Goal: Task Accomplishment & Management: Complete application form

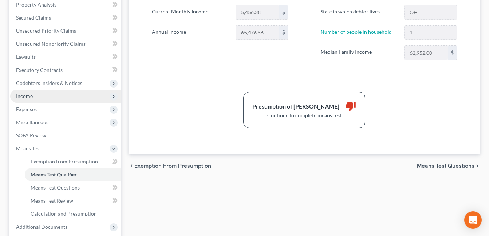
scroll to position [218, 0]
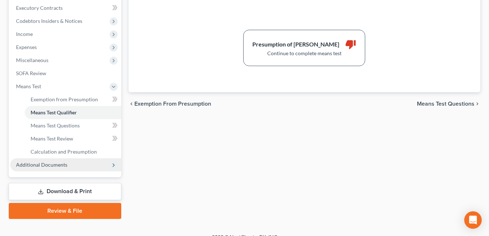
click at [68, 167] on span "Additional Documents" at bounding box center [65, 165] width 111 height 13
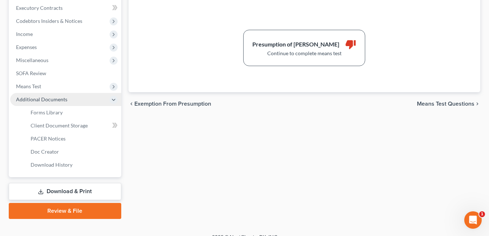
scroll to position [0, 0]
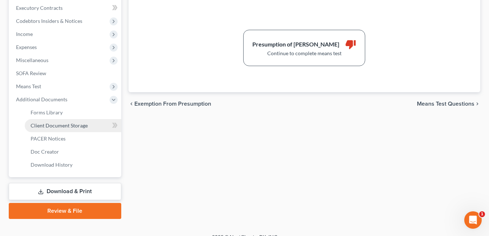
click at [76, 124] on span "Client Document Storage" at bounding box center [59, 126] width 57 height 6
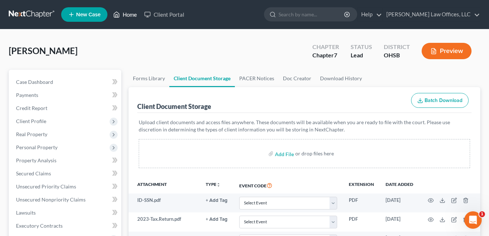
click at [134, 17] on link "Home" at bounding box center [124, 14] width 31 height 13
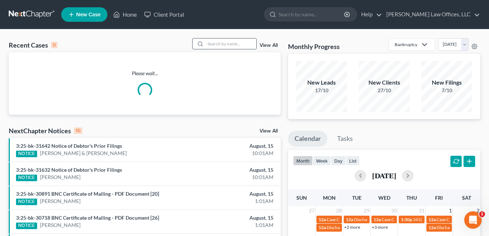
click at [224, 44] on input "search" at bounding box center [230, 44] width 51 height 11
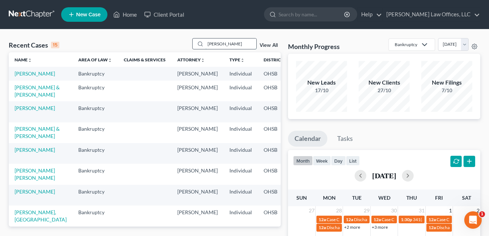
type input "[PERSON_NAME]"
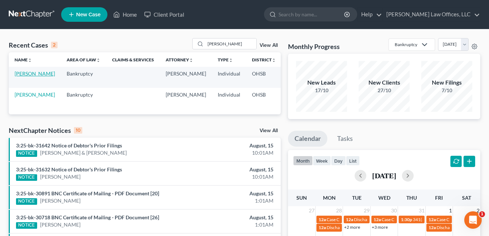
click at [24, 77] on link "[PERSON_NAME]" at bounding box center [35, 74] width 40 height 6
select select "4"
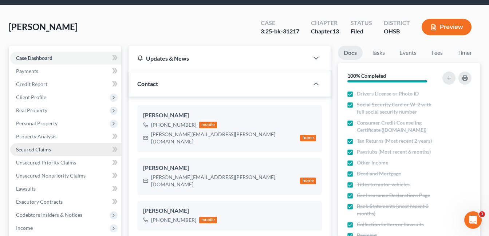
scroll to position [36, 0]
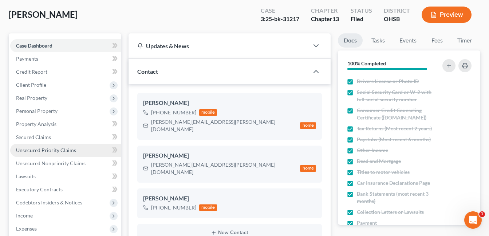
click at [51, 148] on span "Unsecured Priority Claims" at bounding box center [46, 150] width 60 height 6
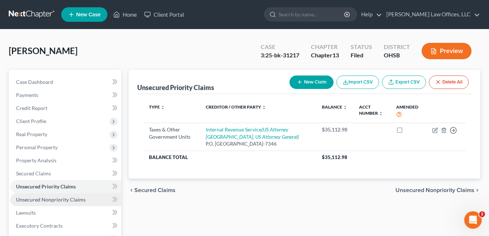
click at [63, 200] on span "Unsecured Nonpriority Claims" at bounding box center [50, 200] width 69 height 6
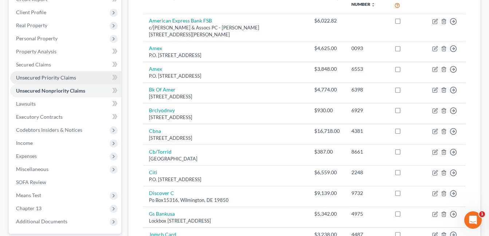
click at [49, 76] on span "Unsecured Priority Claims" at bounding box center [46, 78] width 60 height 6
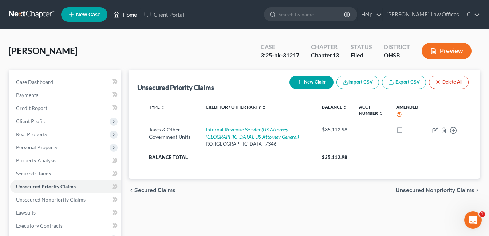
click at [134, 14] on link "Home" at bounding box center [124, 14] width 31 height 13
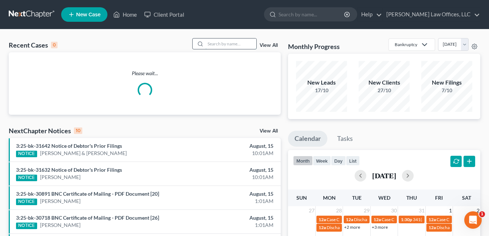
click at [227, 45] on input "search" at bounding box center [230, 44] width 51 height 11
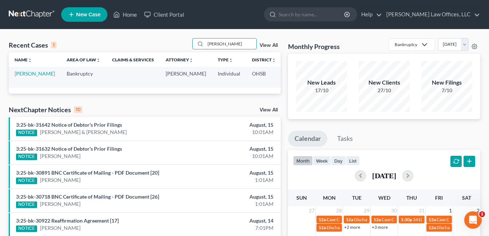
type input "[PERSON_NAME]"
click at [16, 77] on td "[PERSON_NAME]" at bounding box center [35, 77] width 52 height 21
click at [25, 74] on link "[PERSON_NAME]" at bounding box center [35, 74] width 40 height 6
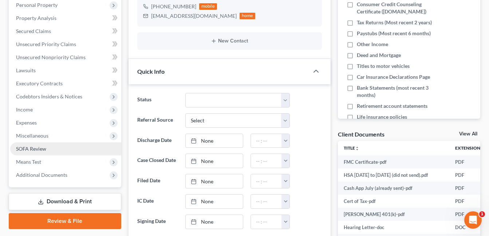
scroll to position [146, 0]
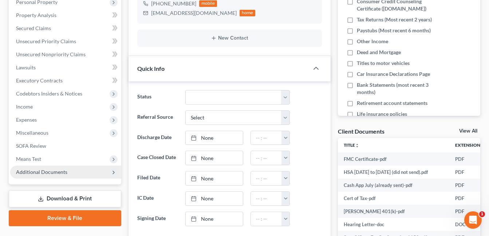
click at [44, 171] on span "Additional Documents" at bounding box center [41, 172] width 51 height 6
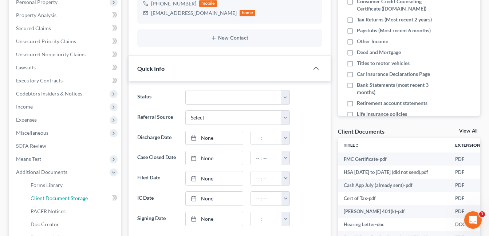
drag, startPoint x: 68, startPoint y: 198, endPoint x: 145, endPoint y: 186, distance: 78.5
click at [68, 199] on span "Client Document Storage" at bounding box center [59, 198] width 57 height 6
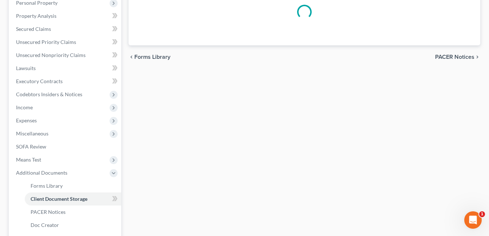
scroll to position [118, 0]
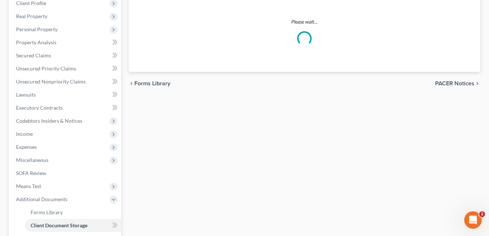
select select "7"
select select "37"
select select "52"
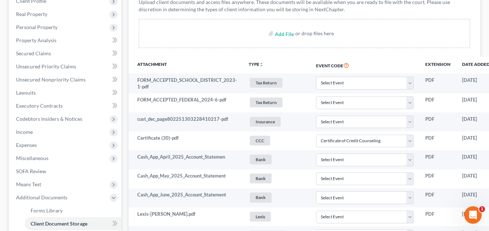
scroll to position [109, 0]
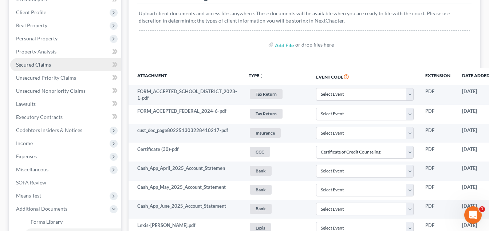
click at [55, 65] on link "Secured Claims" at bounding box center [65, 64] width 111 height 13
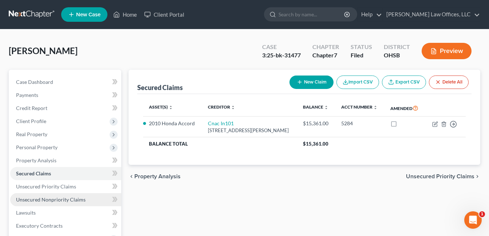
click at [69, 201] on span "Unsecured Nonpriority Claims" at bounding box center [50, 200] width 69 height 6
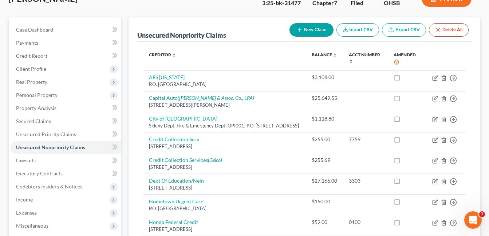
scroll to position [3, 0]
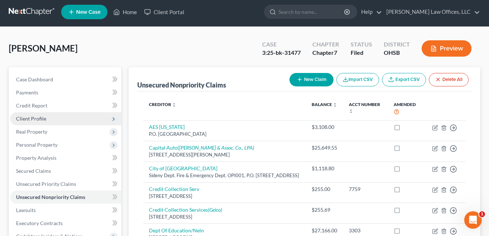
click at [43, 119] on span "Client Profile" at bounding box center [31, 119] width 30 height 6
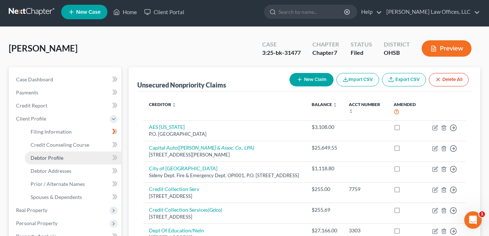
click at [65, 159] on link "Debtor Profile" at bounding box center [73, 158] width 96 height 13
select select "0"
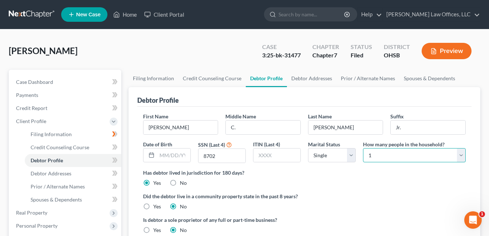
click at [460, 158] on select "Select 1 2 3 4 5 6 7 8 9 10 11 12 13 14 15 16 17 18 19 20" at bounding box center [414, 155] width 103 height 15
select select "3"
click at [363, 148] on select "Select 1 2 3 4 5 6 7 8 9 10 11 12 13 14 15 16 17 18 19 20" at bounding box center [414, 155] width 103 height 15
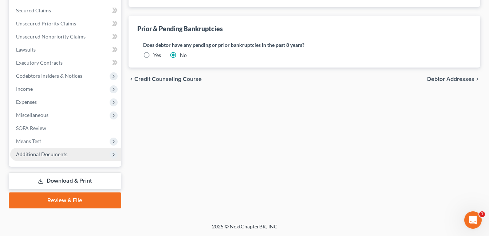
click at [54, 151] on span "Additional Documents" at bounding box center [41, 154] width 51 height 6
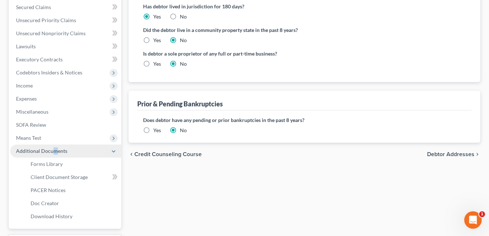
scroll to position [163, 0]
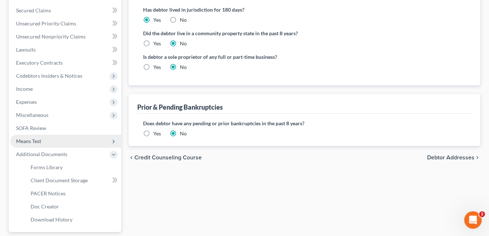
drag, startPoint x: 54, startPoint y: 151, endPoint x: 40, endPoint y: 142, distance: 17.0
click at [40, 142] on span "Means Test" at bounding box center [28, 141] width 25 height 6
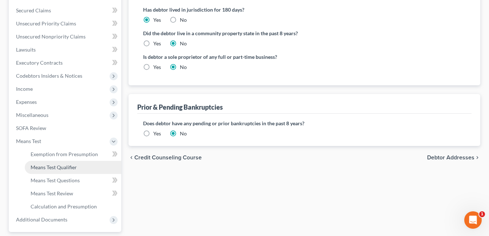
click at [62, 169] on span "Means Test Qualifier" at bounding box center [54, 167] width 46 height 6
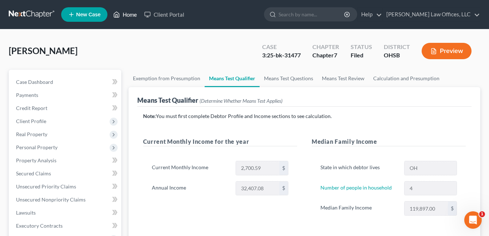
click at [133, 10] on link "Home" at bounding box center [124, 14] width 31 height 13
click at [130, 13] on link "Home" at bounding box center [124, 14] width 31 height 13
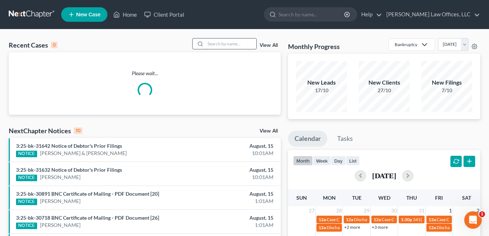
click at [219, 42] on input "search" at bounding box center [230, 44] width 51 height 11
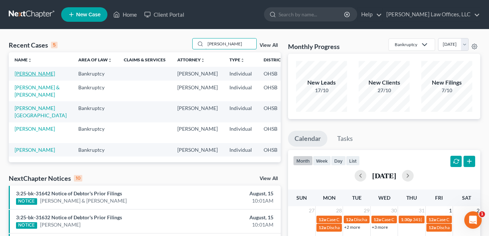
type input "[PERSON_NAME]"
click at [15, 77] on link "[PERSON_NAME]" at bounding box center [35, 74] width 40 height 6
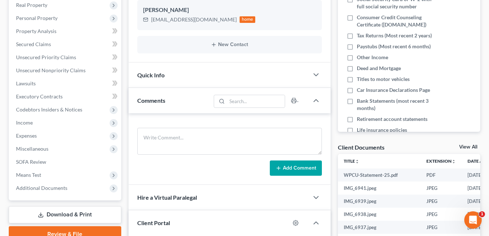
scroll to position [146, 0]
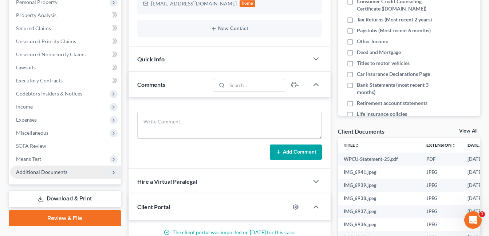
click at [74, 175] on span "Additional Documents" at bounding box center [65, 172] width 111 height 13
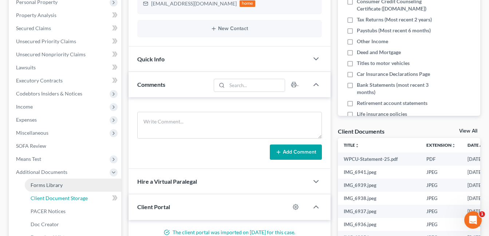
click at [75, 198] on span "Client Document Storage" at bounding box center [59, 198] width 57 height 6
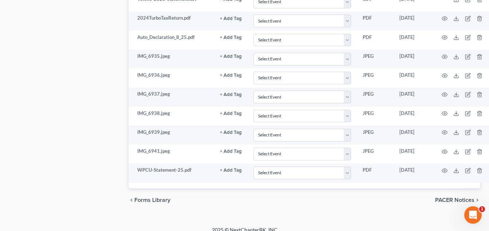
scroll to position [647, 0]
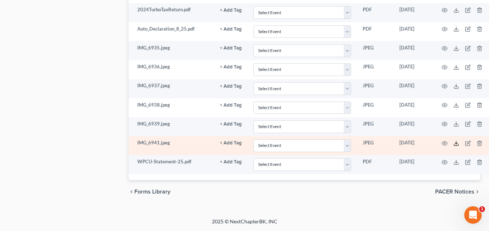
click at [455, 142] on icon at bounding box center [456, 143] width 6 height 6
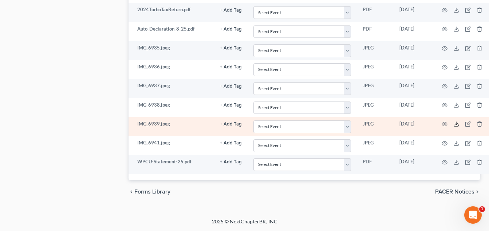
click at [454, 124] on icon at bounding box center [456, 124] width 6 height 6
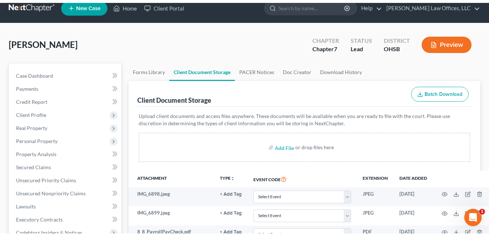
scroll to position [0, 0]
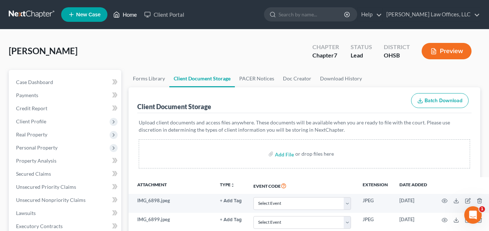
click at [130, 13] on link "Home" at bounding box center [124, 14] width 31 height 13
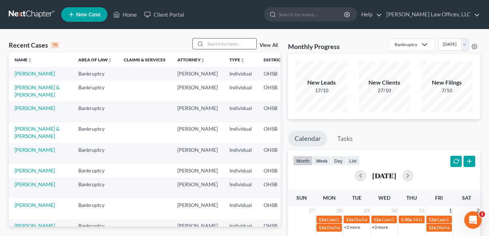
click at [213, 45] on input "search" at bounding box center [230, 44] width 51 height 11
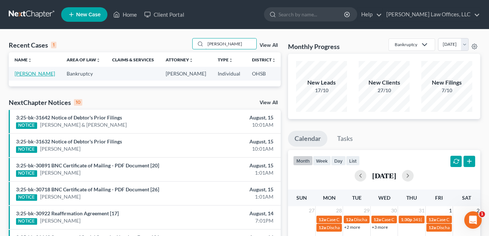
type input "[PERSON_NAME]"
click at [24, 77] on link "[PERSON_NAME]" at bounding box center [35, 74] width 40 height 6
select select "0"
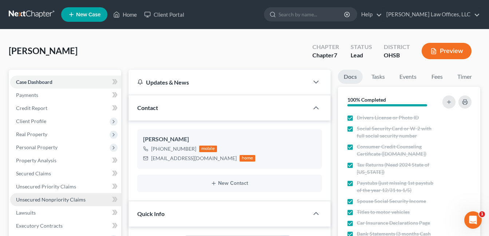
click at [47, 199] on span "Unsecured Nonpriority Claims" at bounding box center [50, 200] width 69 height 6
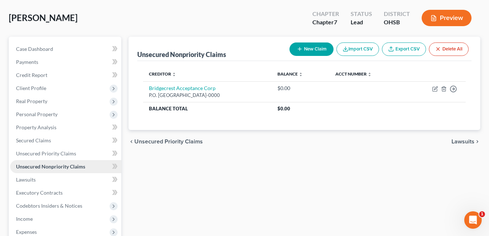
scroll to position [109, 0]
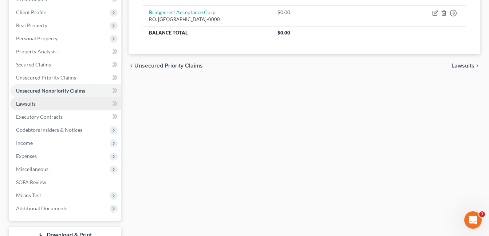
click at [26, 102] on span "Lawsuits" at bounding box center [26, 104] width 20 height 6
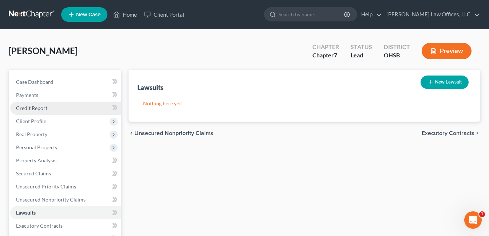
click at [41, 109] on span "Credit Report" at bounding box center [31, 108] width 31 height 6
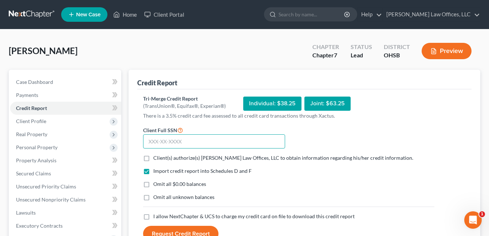
click at [196, 140] on input "text" at bounding box center [214, 142] width 142 height 15
type input "286-64-9819"
click at [153, 159] on label "Client(s) authorize(s) [PERSON_NAME] Law Offices, LLC to obtain information reg…" at bounding box center [283, 158] width 260 height 7
click at [156, 159] on input "Client(s) authorize(s) [PERSON_NAME] Law Offices, LLC to obtain information reg…" at bounding box center [158, 157] width 5 height 5
checkbox input "true"
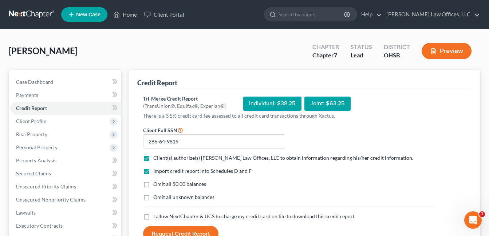
drag, startPoint x: 146, startPoint y: 184, endPoint x: 146, endPoint y: 189, distance: 4.7
click at [153, 184] on label "Omit all $0.00 balances" at bounding box center [179, 184] width 53 height 7
click at [156, 184] on input "Omit all $0.00 balances" at bounding box center [158, 183] width 5 height 5
checkbox input "true"
drag, startPoint x: 145, startPoint y: 215, endPoint x: 158, endPoint y: 215, distance: 12.7
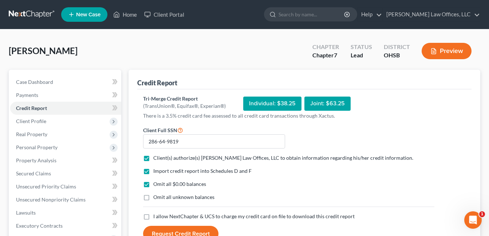
click at [153, 215] on label "I allow NextChapter & UCS to charge my credit card on file to download this cre…" at bounding box center [253, 216] width 201 height 7
click at [156, 215] on input "I allow NextChapter & UCS to charge my credit card on file to download this cre…" at bounding box center [158, 215] width 5 height 5
checkbox input "true"
click at [184, 228] on button "Request Credit Report" at bounding box center [180, 234] width 75 height 16
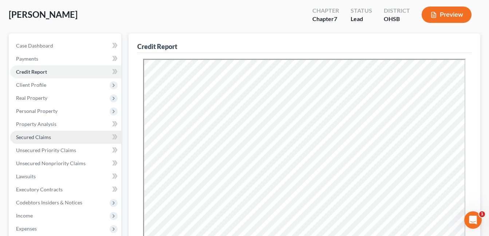
click at [59, 136] on link "Secured Claims" at bounding box center [65, 137] width 111 height 13
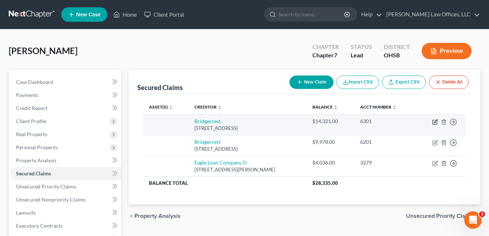
click at [434, 121] on icon "button" at bounding box center [435, 122] width 6 height 6
select select "3"
select select "0"
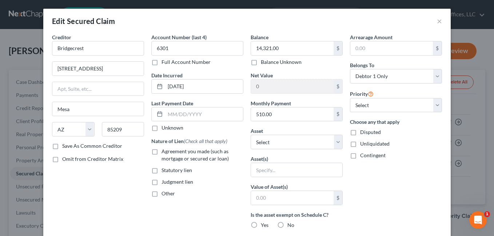
click at [162, 152] on label "Agreement you made (such as mortgage or secured car loan)" at bounding box center [203, 155] width 82 height 15
click at [164, 152] on input "Agreement you made (such as mortgage or secured car loan)" at bounding box center [166, 150] width 5 height 5
checkbox input "true"
click at [337, 140] on select "Select Other Multiple Assets Fifth Third Bank 8559 (CLOSED) (Checking Account) …" at bounding box center [297, 142] width 92 height 15
select select "12"
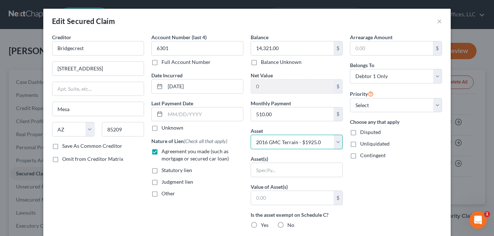
click at [251, 135] on select "Select Other Multiple Assets Fifth Third Bank 8559 (CLOSED) (Checking Account) …" at bounding box center [297, 142] width 92 height 15
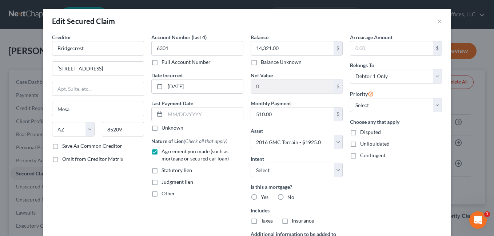
click at [287, 195] on label "No" at bounding box center [290, 197] width 7 height 7
click at [290, 195] on input "No" at bounding box center [292, 196] width 5 height 5
radio input "true"
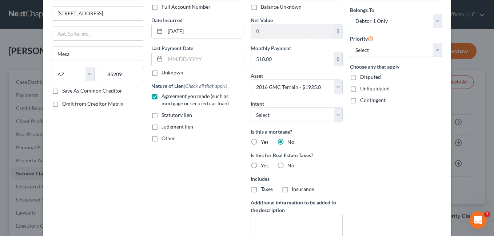
scroll to position [73, 0]
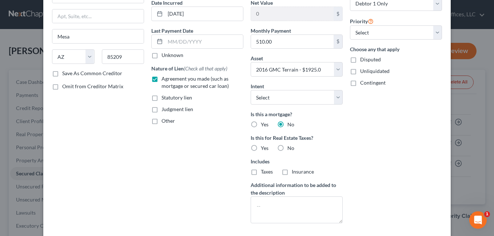
click at [287, 146] on label "No" at bounding box center [290, 148] width 7 height 7
click at [290, 146] on input "No" at bounding box center [292, 147] width 5 height 5
radio input "true"
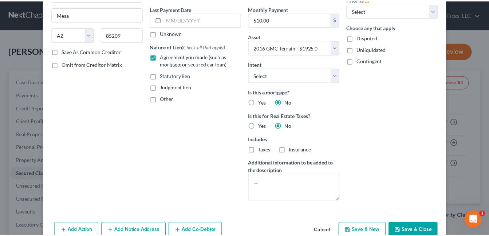
scroll to position [132, 0]
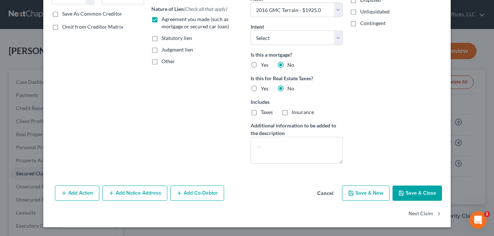
click at [415, 187] on button "Save & Close" at bounding box center [417, 193] width 49 height 15
select select
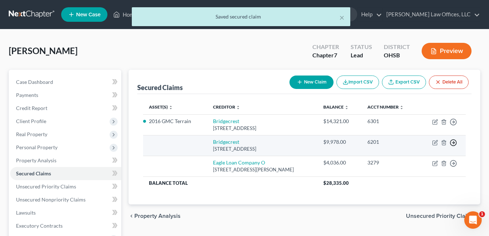
click at [453, 126] on icon "button" at bounding box center [452, 122] width 7 height 7
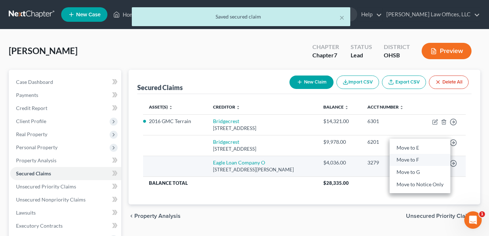
click at [403, 162] on link "Move to F" at bounding box center [419, 160] width 61 height 12
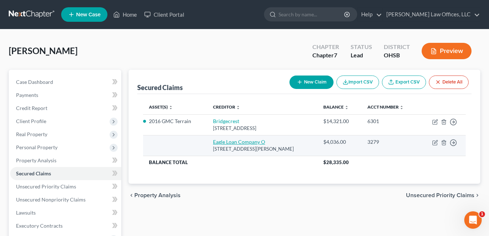
click at [250, 143] on link "Eagle Loan Company O" at bounding box center [239, 142] width 52 height 6
select select "36"
select select "0"
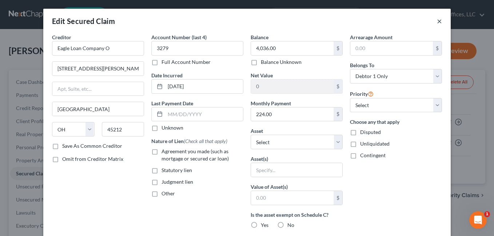
click at [437, 22] on button "×" at bounding box center [439, 21] width 5 height 9
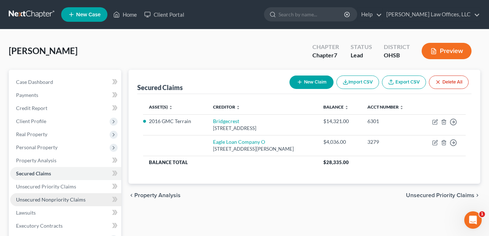
click at [41, 199] on span "Unsecured Nonpriority Claims" at bounding box center [50, 200] width 69 height 6
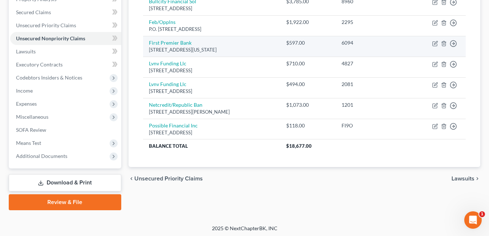
scroll to position [163, 0]
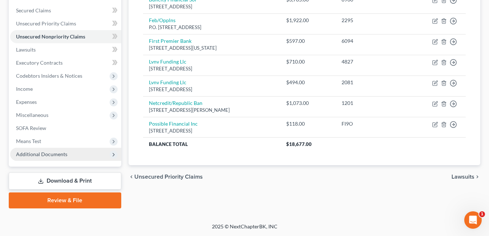
click at [65, 156] on span "Additional Documents" at bounding box center [41, 154] width 51 height 6
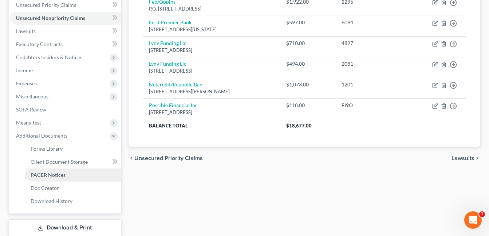
scroll to position [0, 0]
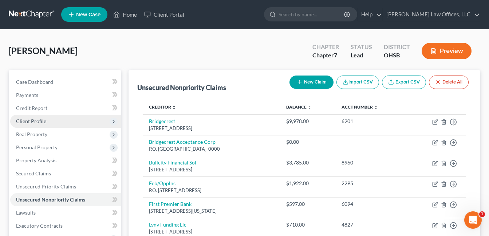
click at [41, 120] on span "Client Profile" at bounding box center [31, 121] width 30 height 6
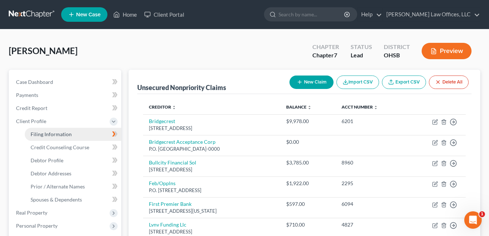
click at [59, 132] on span "Filing Information" at bounding box center [51, 134] width 41 height 6
select select "1"
select select "0"
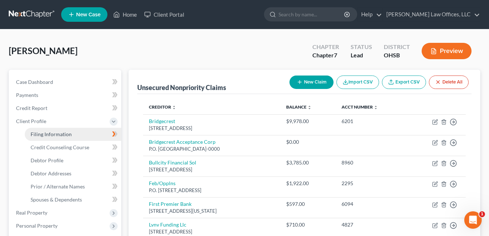
select select "36"
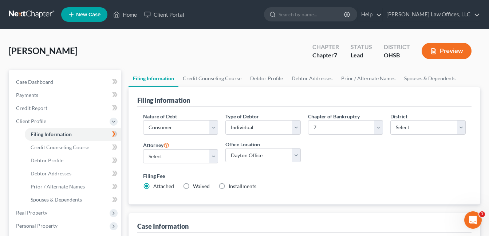
click at [228, 186] on label "Installments Installments" at bounding box center [242, 186] width 28 height 7
click at [231, 186] on input "Installments Installments" at bounding box center [233, 185] width 5 height 5
radio input "true"
radio input "false"
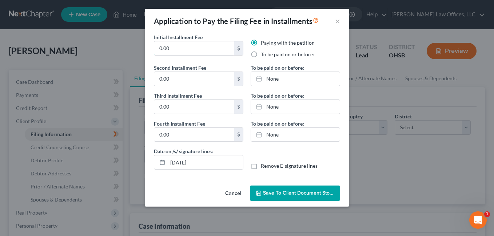
drag, startPoint x: 163, startPoint y: 51, endPoint x: 148, endPoint y: 50, distance: 14.2
click at [151, 51] on div "Initial Installment Fee 0.00 $" at bounding box center [198, 48] width 97 height 31
type input "112.00"
drag, startPoint x: 255, startPoint y: 56, endPoint x: 265, endPoint y: 60, distance: 11.6
click at [261, 56] on label "To be paid on or before:" at bounding box center [287, 54] width 53 height 7
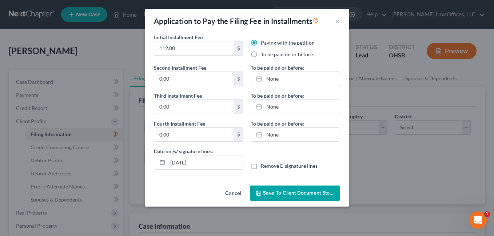
click at [264, 56] on input "To be paid on or before:" at bounding box center [266, 53] width 5 height 5
radio input "true"
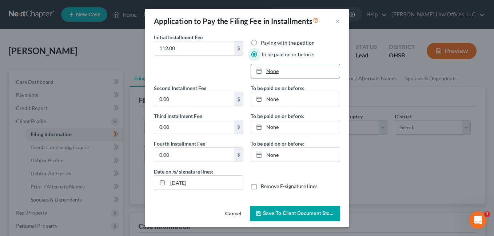
click at [275, 72] on link "None" at bounding box center [295, 71] width 89 height 14
click at [294, 74] on link "[DATE]" at bounding box center [295, 71] width 89 height 14
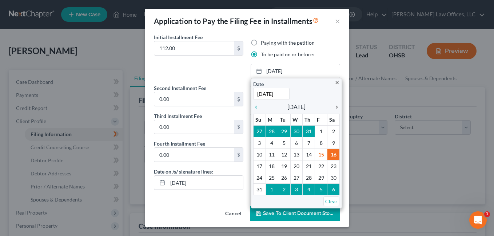
click at [338, 110] on icon "chevron_right" at bounding box center [334, 107] width 9 height 6
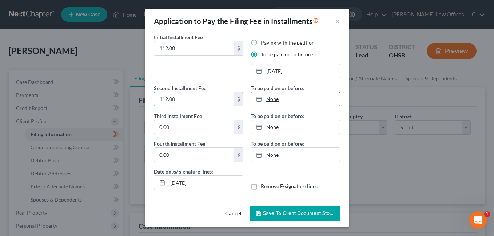
type input "112.00"
click at [274, 100] on link "None" at bounding box center [295, 99] width 89 height 14
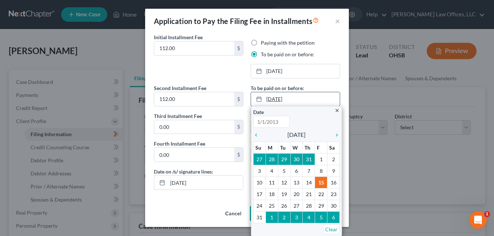
type input "[DATE]"
click at [334, 134] on icon "chevron_right" at bounding box center [334, 135] width 9 height 6
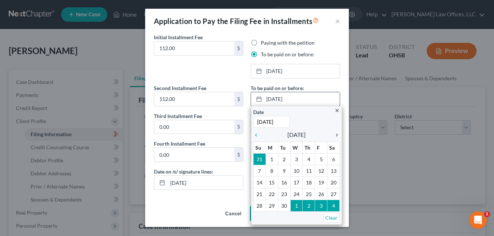
click at [334, 134] on icon "chevron_right" at bounding box center [334, 135] width 9 height 6
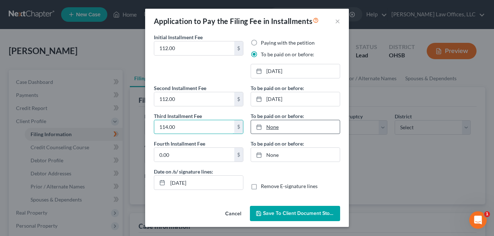
type input "114.00"
click at [270, 130] on link "None" at bounding box center [295, 127] width 89 height 14
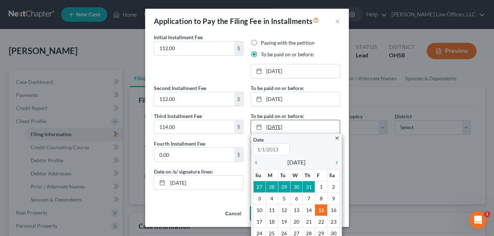
type input "[DATE]"
click at [334, 163] on icon "chevron_right" at bounding box center [334, 163] width 9 height 6
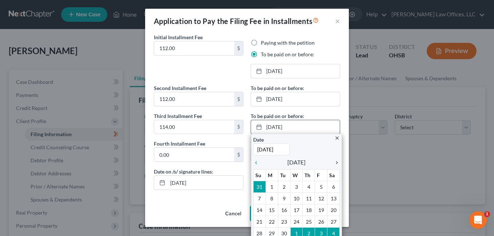
click at [333, 163] on icon "chevron_right" at bounding box center [334, 163] width 9 height 6
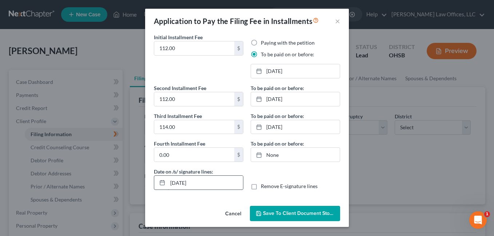
drag, startPoint x: 180, startPoint y: 181, endPoint x: 183, endPoint y: 183, distance: 3.9
click at [183, 183] on input "[DATE]" at bounding box center [205, 183] width 75 height 14
type input "[DATE]"
click at [272, 207] on button "Save to Client Document Storage" at bounding box center [295, 213] width 90 height 15
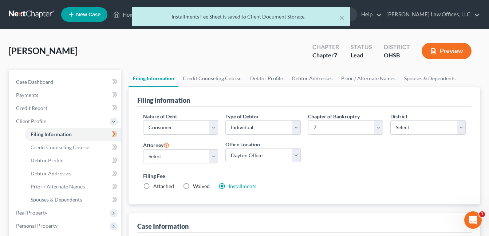
scroll to position [218, 0]
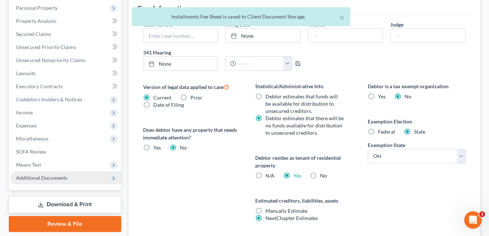
click at [49, 175] on span "Additional Documents" at bounding box center [41, 178] width 51 height 6
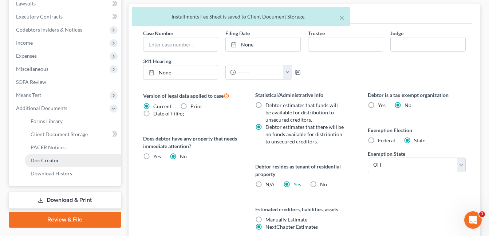
scroll to position [212, 0]
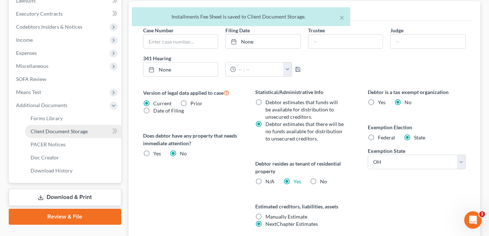
click at [69, 136] on link "Client Document Storage" at bounding box center [73, 131] width 96 height 13
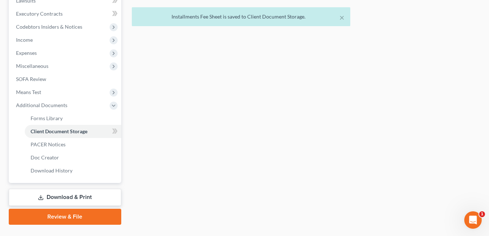
scroll to position [210, 0]
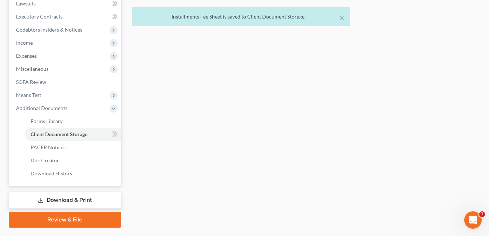
select select "7"
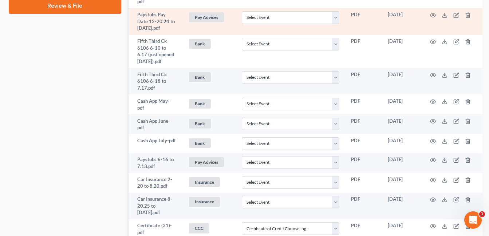
scroll to position [289, 0]
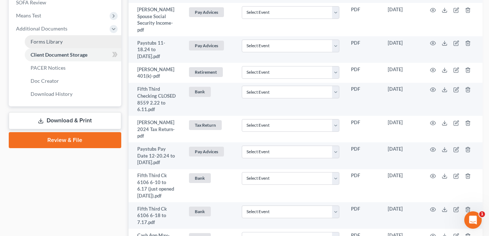
click at [56, 42] on span "Forms Library" at bounding box center [47, 42] width 32 height 6
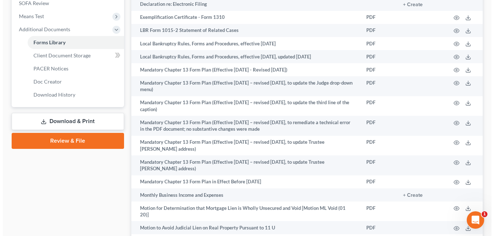
scroll to position [447, 0]
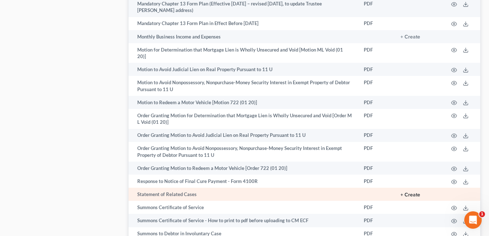
click at [408, 193] on button "+ Create" at bounding box center [410, 195] width 20 height 5
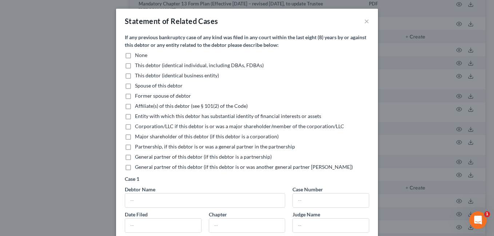
click at [135, 56] on label "None" at bounding box center [141, 55] width 12 height 7
click at [138, 56] on input "None" at bounding box center [140, 54] width 5 height 5
checkbox input "true"
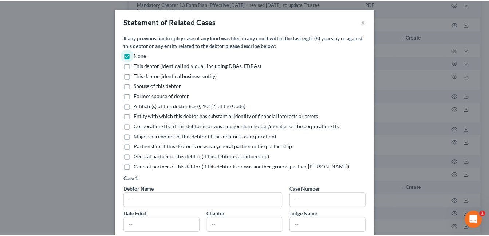
scroll to position [143, 0]
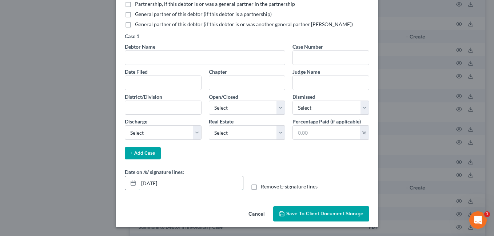
click at [151, 186] on input "[DATE]" at bounding box center [191, 183] width 104 height 14
type input "[DATE]"
click at [330, 210] on button "Save to Client Document Storage" at bounding box center [321, 214] width 96 height 15
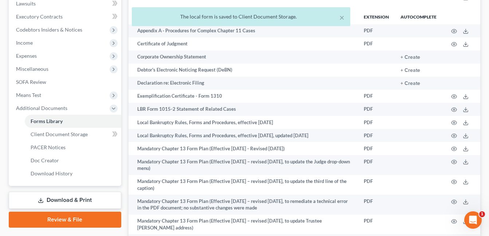
scroll to position [229, 0]
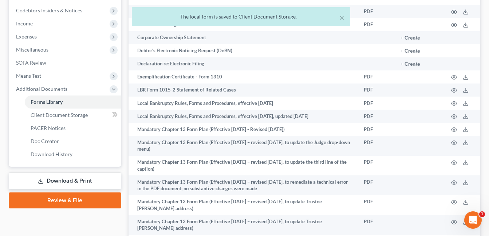
click at [79, 182] on link "Download & Print" at bounding box center [65, 181] width 112 height 17
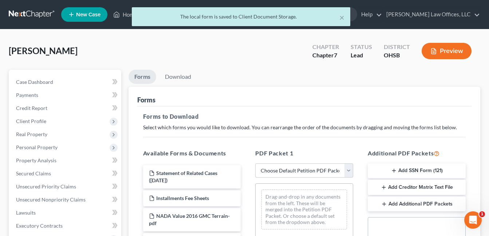
click at [347, 170] on select "Choose Default Petition PDF Packet Complete Bankruptcy Petition (all forms and …" at bounding box center [304, 171] width 98 height 15
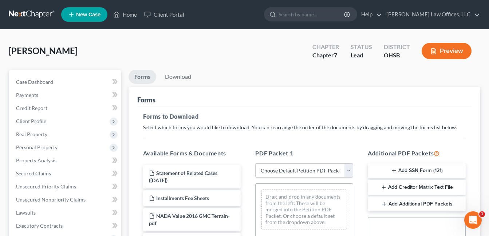
select select "3"
click at [255, 164] on select "Choose Default Petition PDF Packet Complete Bankruptcy Petition (all forms and …" at bounding box center [304, 171] width 98 height 15
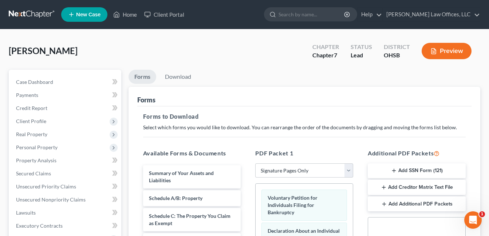
click at [404, 167] on button "Add SSN Form (121)" at bounding box center [416, 171] width 98 height 15
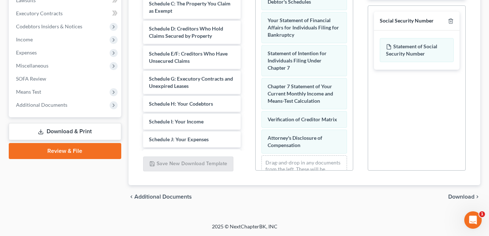
scroll to position [36, 0]
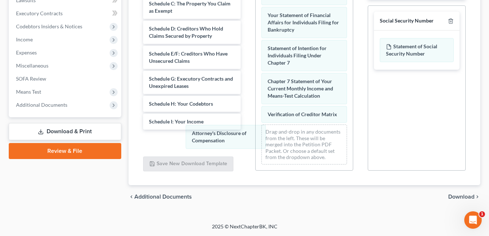
drag, startPoint x: 303, startPoint y: 138, endPoint x: 414, endPoint y: 207, distance: 131.3
click at [255, 139] on div "Attorney's Disclosure of Compensation Voluntary Petition for Individuals Filing…" at bounding box center [303, 56] width 97 height 228
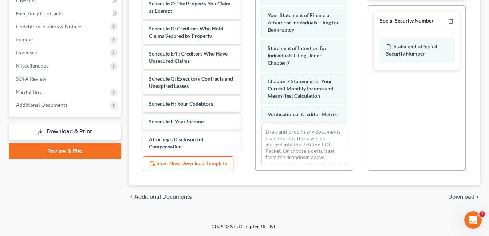
click at [457, 197] on span "Download" at bounding box center [461, 197] width 26 height 6
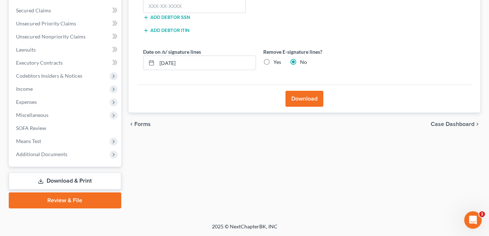
scroll to position [163, 0]
click at [180, 8] on input "text" at bounding box center [194, 6] width 103 height 15
type input "286-64-9819"
click at [304, 97] on button "Download" at bounding box center [304, 99] width 38 height 16
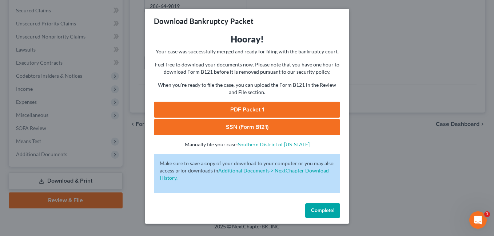
click at [256, 105] on link "PDF Packet 1" at bounding box center [247, 110] width 186 height 16
drag, startPoint x: 322, startPoint y: 210, endPoint x: 283, endPoint y: 199, distance: 40.8
click at [322, 210] on span "Complete!" at bounding box center [322, 211] width 23 height 6
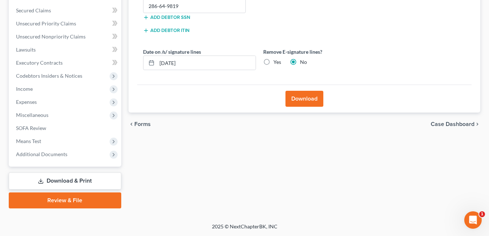
click at [78, 176] on link "Download & Print" at bounding box center [65, 181] width 112 height 17
click at [55, 136] on span "Means Test" at bounding box center [65, 141] width 111 height 13
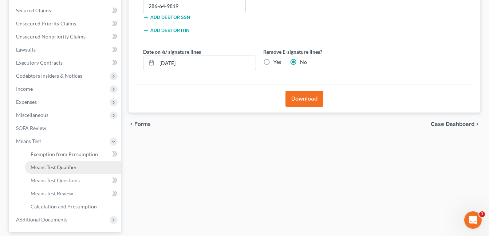
click at [61, 163] on link "Means Test Qualifier" at bounding box center [73, 167] width 96 height 13
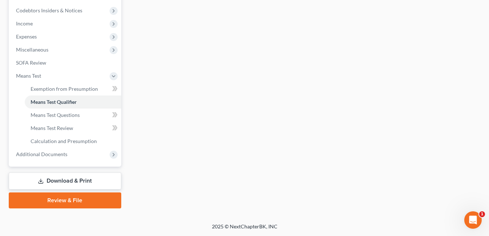
click at [71, 187] on link "Download & Print" at bounding box center [65, 181] width 112 height 17
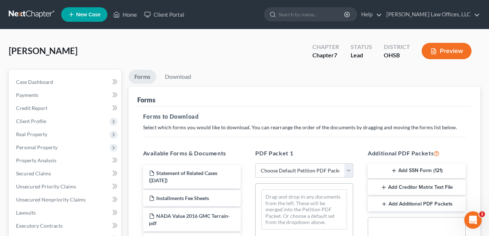
click at [347, 168] on select "Choose Default Petition PDF Packet Complete Bankruptcy Petition (all forms and …" at bounding box center [304, 171] width 98 height 15
select select "3"
click at [255, 164] on select "Choose Default Petition PDF Packet Complete Bankruptcy Petition (all forms and …" at bounding box center [304, 171] width 98 height 15
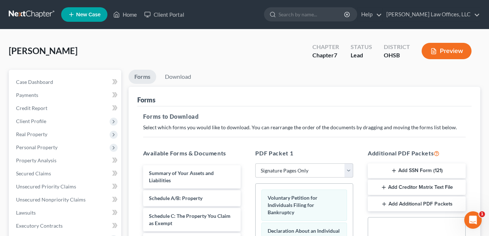
click at [392, 170] on icon "button" at bounding box center [394, 171] width 6 height 6
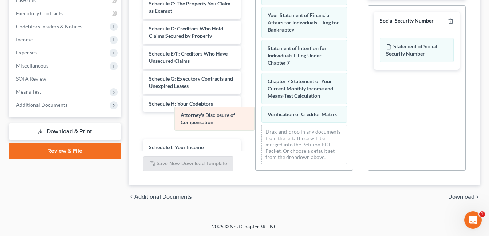
scroll to position [36, 0]
drag, startPoint x: 300, startPoint y: 107, endPoint x: 179, endPoint y: 118, distance: 122.4
click at [255, 118] on div "Attorney's Disclosure of Compensation Voluntary Petition for Individuals Filing…" at bounding box center [303, 56] width 97 height 228
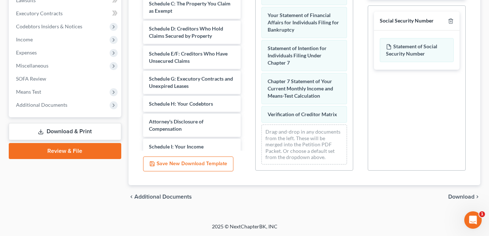
click at [455, 195] on span "Download" at bounding box center [461, 197] width 26 height 6
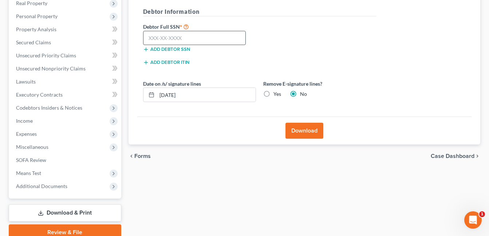
scroll to position [91, 0]
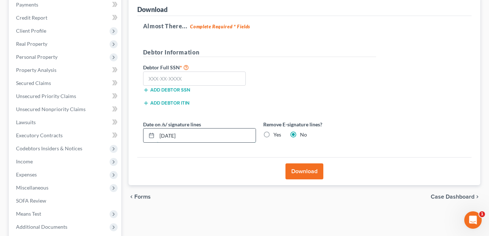
click at [172, 138] on input "[DATE]" at bounding box center [206, 136] width 99 height 14
type input "[DATE]"
click at [188, 80] on input "text" at bounding box center [194, 79] width 103 height 15
type input "286-64-9819"
click at [300, 169] on button "Download" at bounding box center [304, 172] width 38 height 16
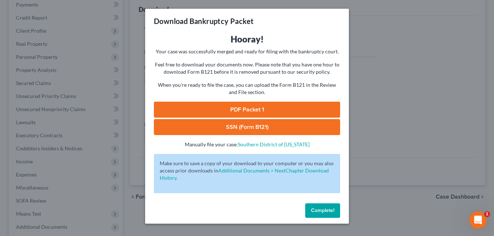
click at [286, 127] on link "SSN (Form B121)" at bounding box center [247, 127] width 186 height 16
click at [273, 108] on link "PDF Packet 1" at bounding box center [247, 110] width 186 height 16
drag, startPoint x: 331, startPoint y: 210, endPoint x: 75, endPoint y: 152, distance: 262.1
click at [331, 210] on span "Complete!" at bounding box center [322, 211] width 23 height 6
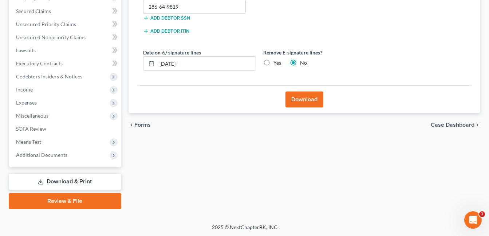
scroll to position [163, 0]
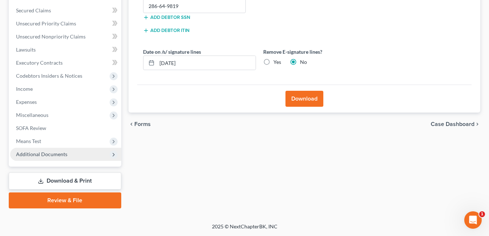
click at [53, 153] on span "Additional Documents" at bounding box center [41, 154] width 51 height 6
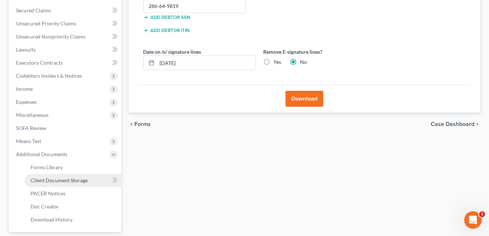
click at [70, 178] on span "Client Document Storage" at bounding box center [59, 181] width 57 height 6
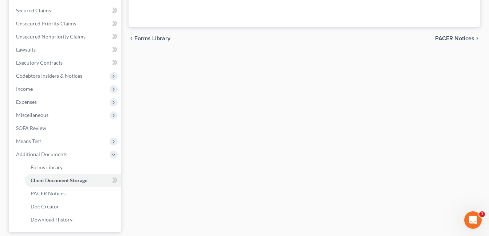
scroll to position [126, 0]
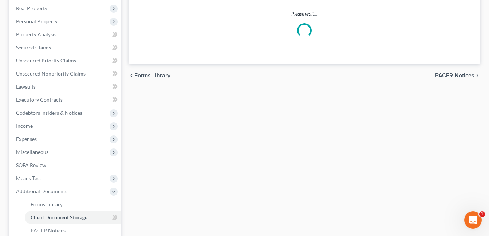
select select "7"
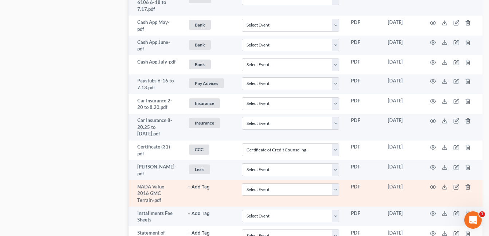
scroll to position [570, 0]
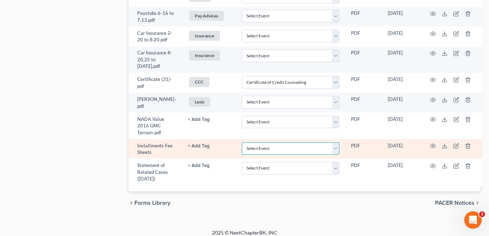
click at [334, 143] on select "Select Event 20 Largest Unsecured Creditors Amended Document Amended List of Cr…" at bounding box center [291, 149] width 98 height 13
select select "37"
click at [242, 143] on select "Select Event 20 Largest Unsecured Creditors Amended Document Amended List of Cr…" at bounding box center [291, 149] width 98 height 13
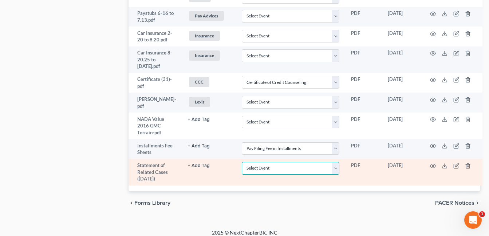
click at [334, 164] on select "Select Event 20 Largest Unsecured Creditors Amended Document Amended List of Cr…" at bounding box center [291, 168] width 98 height 13
select select "52"
click at [242, 162] on select "Select Event 20 Largest Unsecured Creditors Amended Document Amended List of Cr…" at bounding box center [291, 168] width 98 height 13
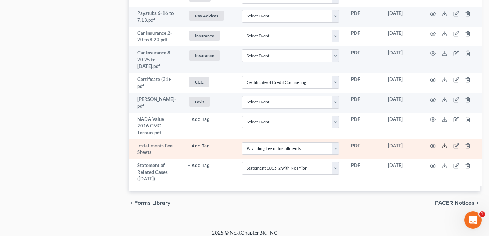
click at [444, 144] on line at bounding box center [444, 145] width 0 height 3
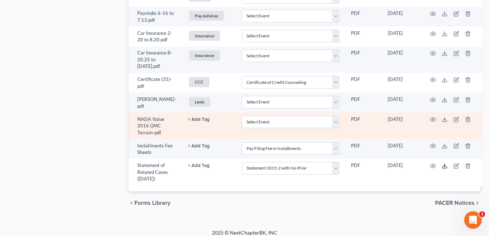
click at [442, 163] on icon at bounding box center [444, 166] width 6 height 6
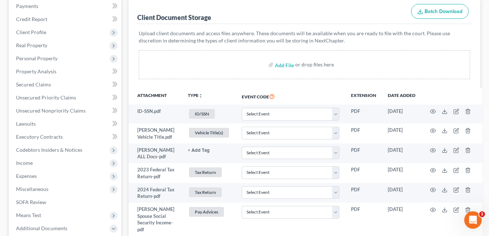
scroll to position [0, 0]
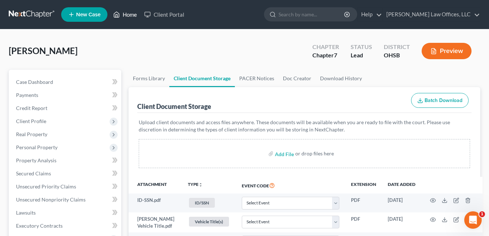
click at [131, 13] on link "Home" at bounding box center [124, 14] width 31 height 13
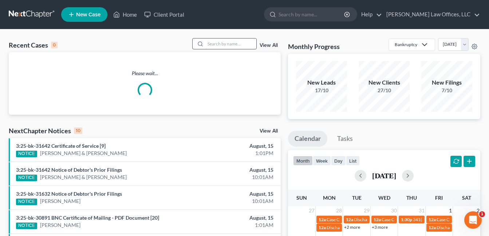
click at [216, 45] on input "search" at bounding box center [230, 44] width 51 height 11
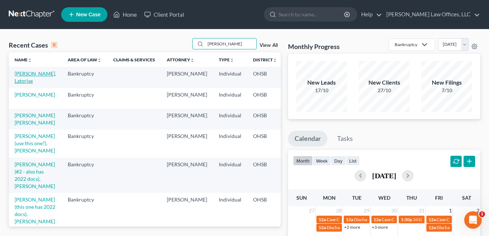
type input "[PERSON_NAME]"
click at [22, 80] on link "[PERSON_NAME], Latorise" at bounding box center [35, 77] width 41 height 13
select select "4"
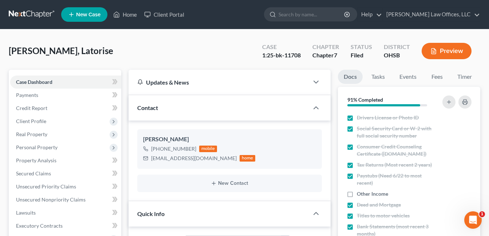
scroll to position [146, 0]
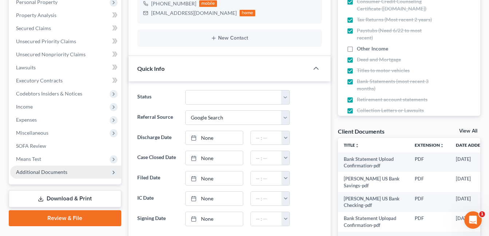
click at [61, 172] on span "Additional Documents" at bounding box center [41, 172] width 51 height 6
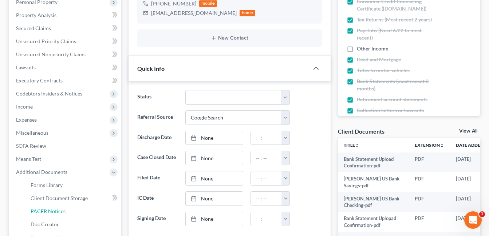
click at [70, 210] on link "PACER Notices" at bounding box center [73, 211] width 96 height 13
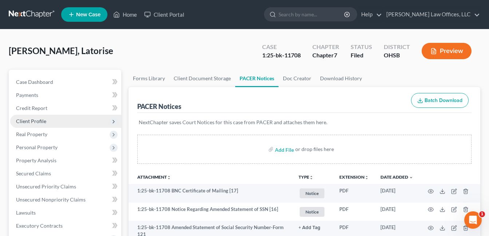
click at [41, 122] on span "Client Profile" at bounding box center [31, 121] width 30 height 6
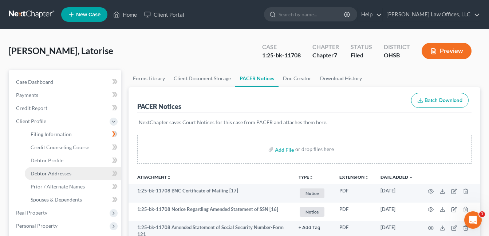
click at [68, 174] on span "Debtor Addresses" at bounding box center [51, 174] width 41 height 6
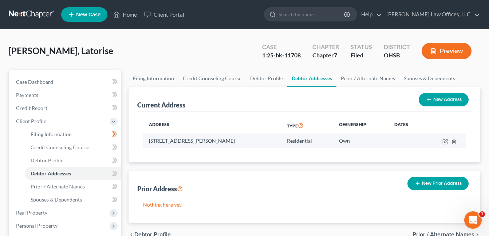
drag, startPoint x: 241, startPoint y: 141, endPoint x: 153, endPoint y: 142, distance: 88.4
click at [148, 142] on td "[STREET_ADDRESS][PERSON_NAME]" at bounding box center [212, 141] width 138 height 14
copy td "[STREET_ADDRESS][PERSON_NAME]"
drag, startPoint x: 135, startPoint y: 17, endPoint x: 141, endPoint y: 30, distance: 13.9
click at [135, 17] on link "Home" at bounding box center [124, 14] width 31 height 13
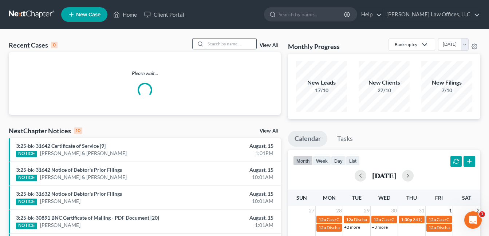
click at [223, 45] on input "search" at bounding box center [230, 44] width 51 height 11
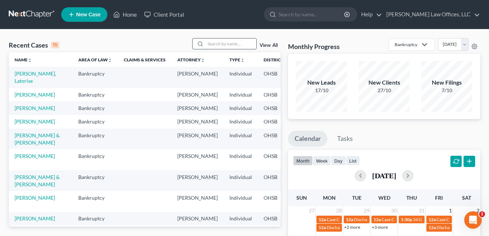
click at [223, 44] on input "search" at bounding box center [230, 44] width 51 height 11
type input "[PERSON_NAME]"
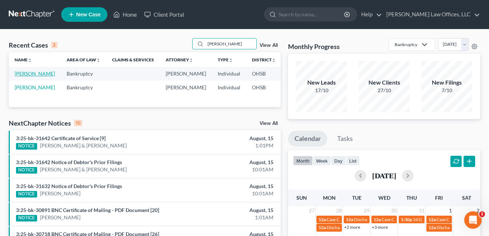
click at [29, 72] on link "[PERSON_NAME]" at bounding box center [35, 74] width 40 height 6
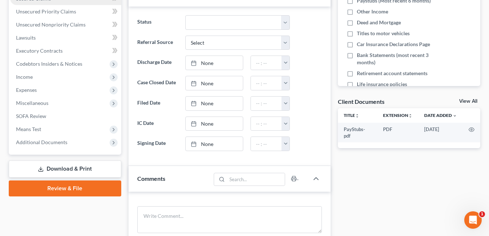
scroll to position [182, 0]
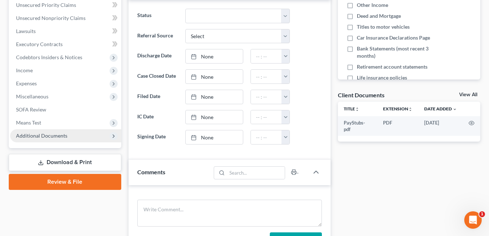
click at [60, 138] on span "Additional Documents" at bounding box center [41, 136] width 51 height 6
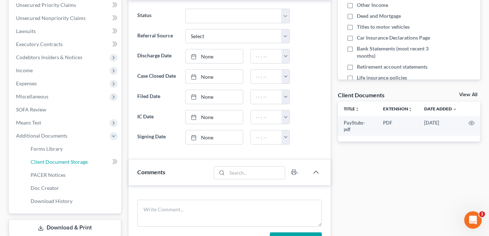
click at [79, 162] on span "Client Document Storage" at bounding box center [59, 162] width 57 height 6
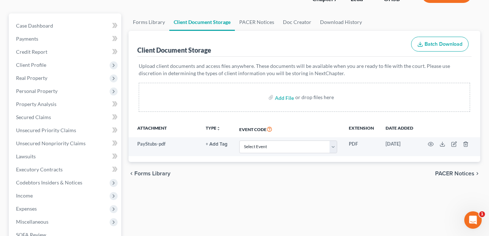
scroll to position [73, 0]
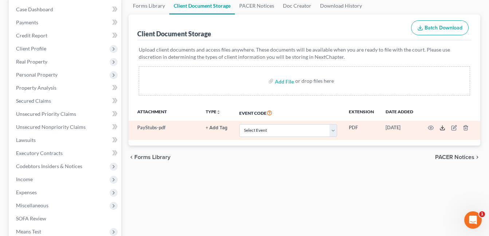
click at [440, 126] on icon at bounding box center [442, 128] width 6 height 6
